Goal: Information Seeking & Learning: Learn about a topic

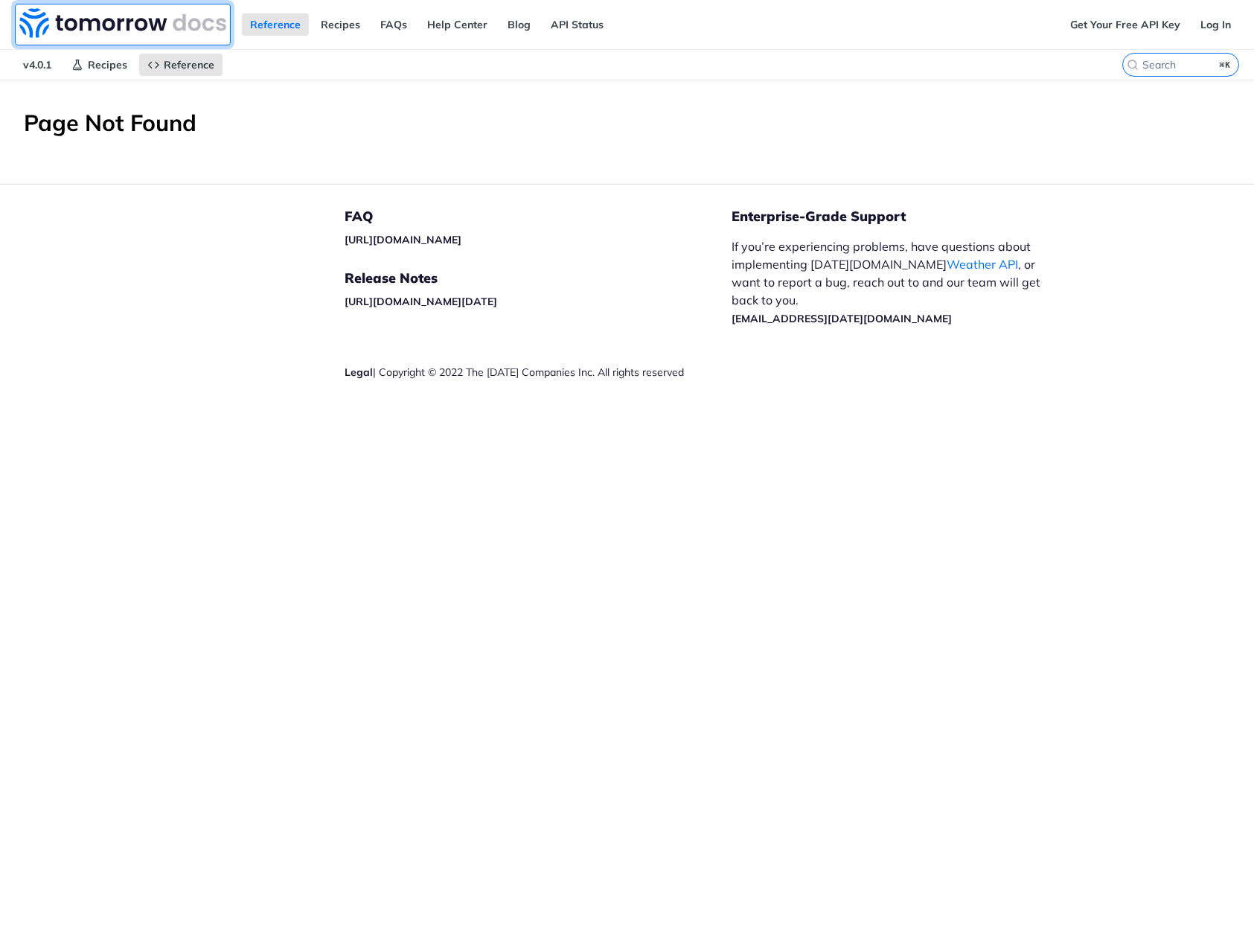
click at [95, 26] on img at bounding box center [123, 23] width 207 height 30
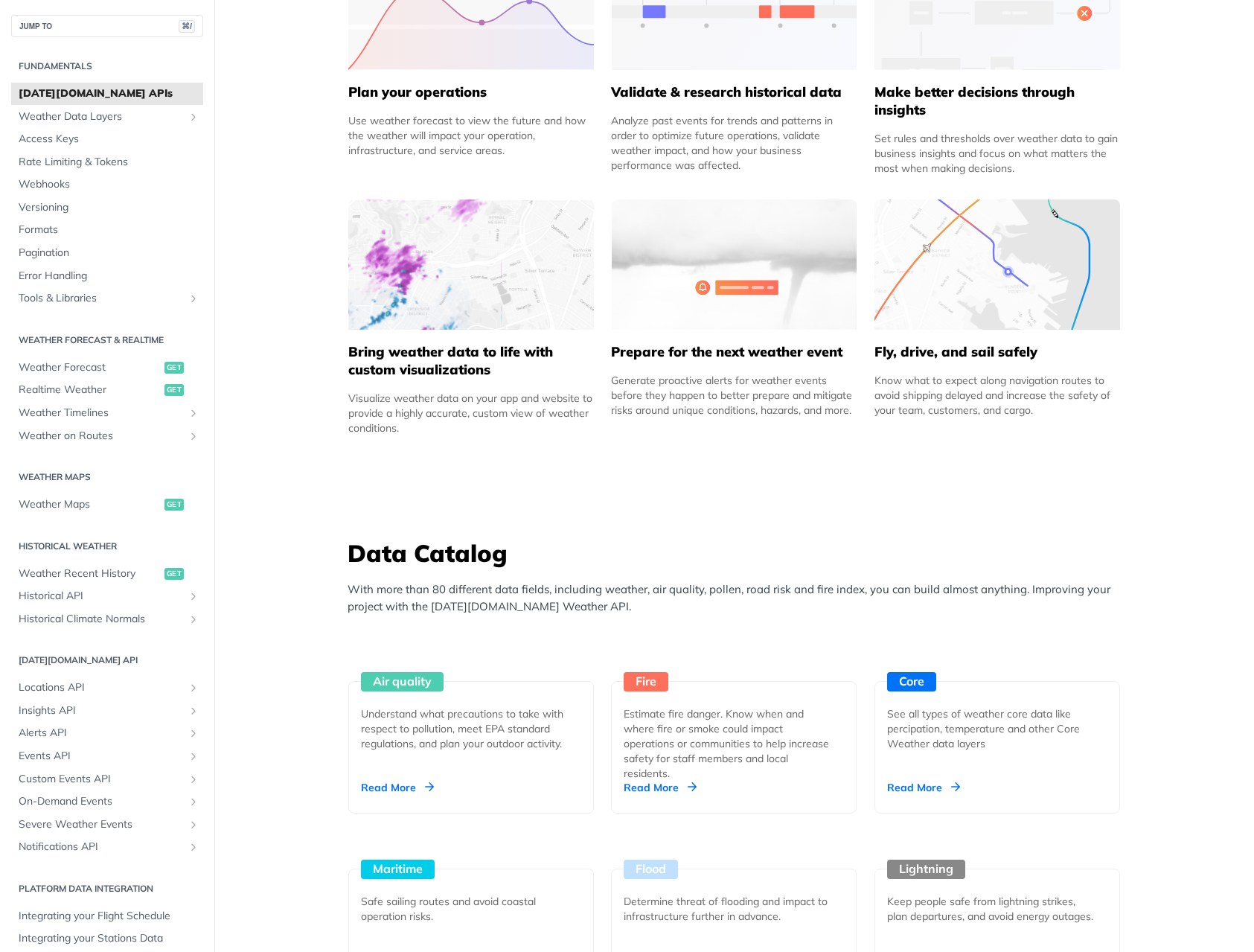
scroll to position [659, 0]
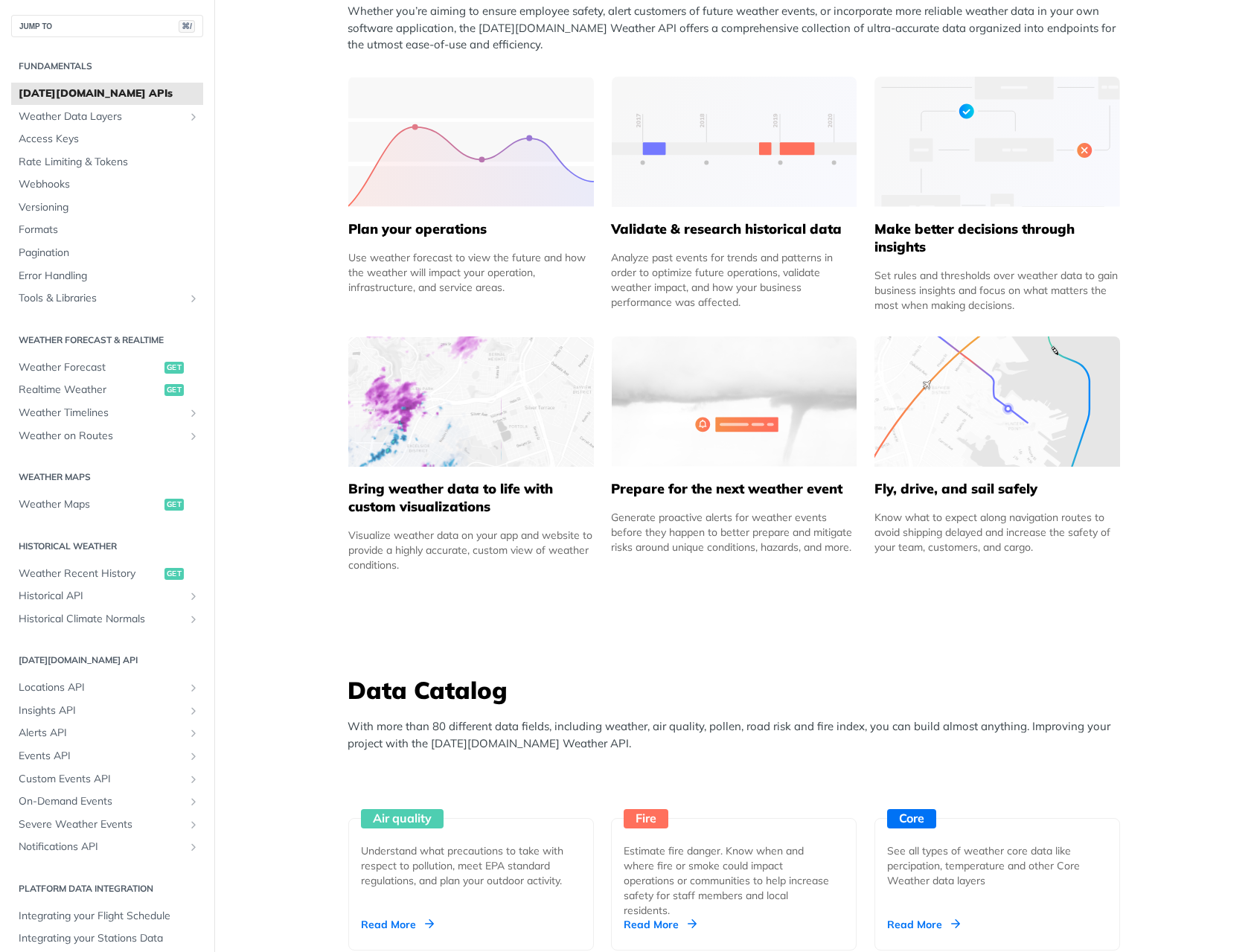
click at [466, 396] on img at bounding box center [471, 401] width 246 height 130
click at [500, 443] on img at bounding box center [471, 401] width 246 height 130
click at [466, 487] on h5 "Bring weather data to life with custom visualizations" at bounding box center [471, 498] width 246 height 36
click at [462, 491] on h5 "Bring weather data to life with custom visualizations" at bounding box center [471, 498] width 246 height 36
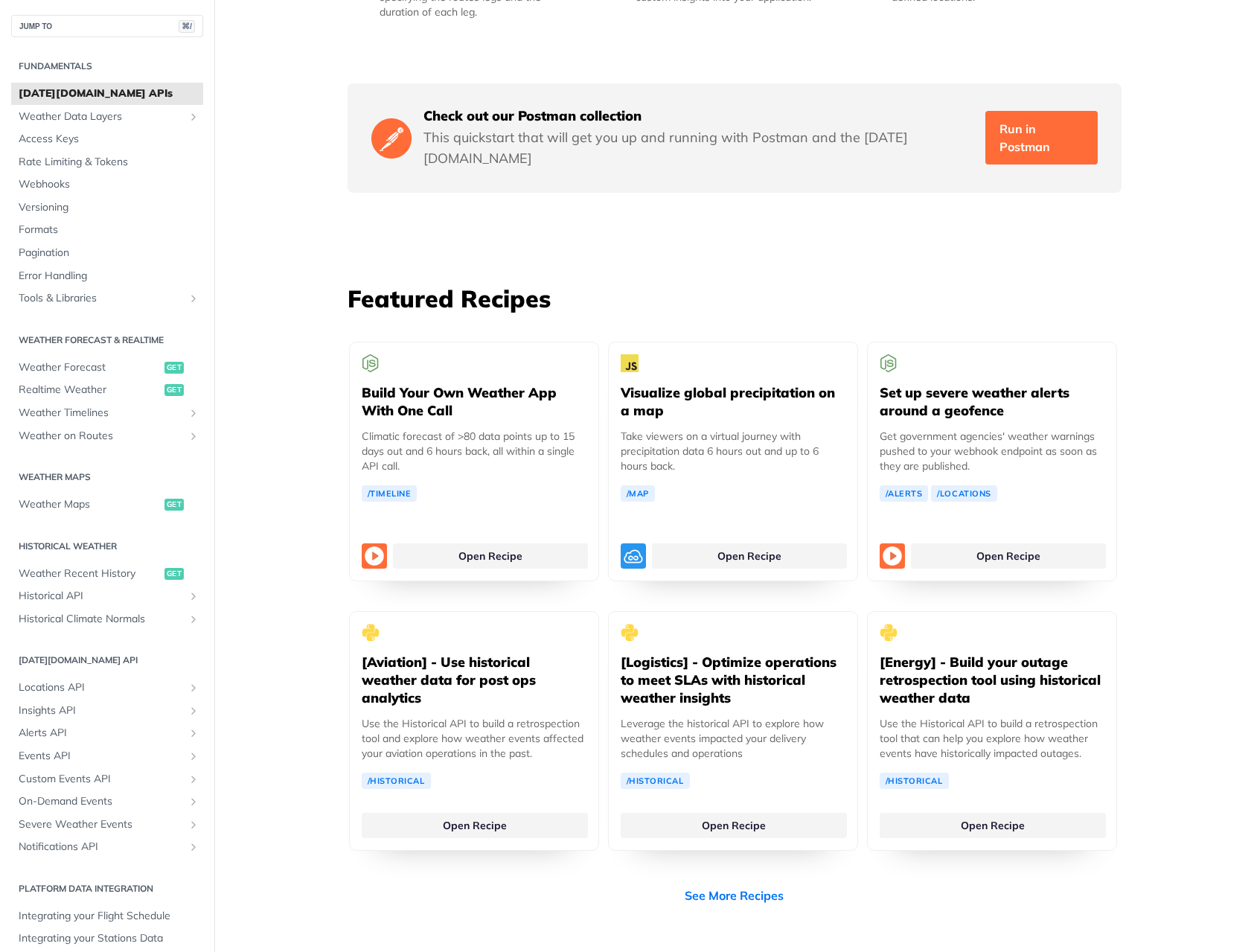
scroll to position [3255, 0]
